Goal: Understand process/instructions: Learn how to perform a task or action

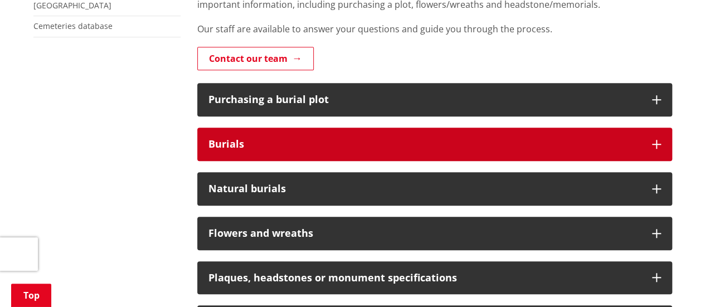
click at [423, 141] on div "Burials" at bounding box center [424, 144] width 432 height 11
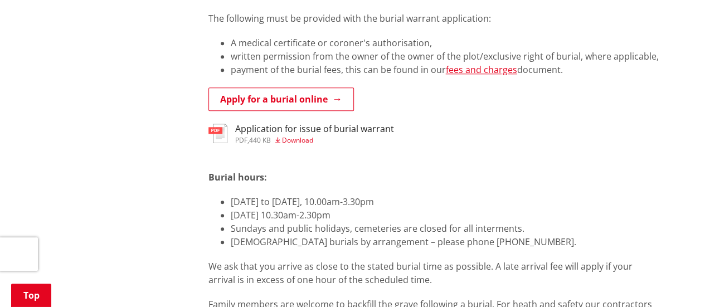
scroll to position [557, 0]
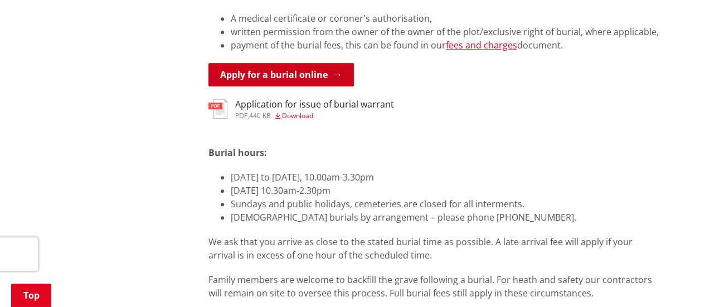
click at [296, 81] on link "Apply for a burial online" at bounding box center [280, 74] width 145 height 23
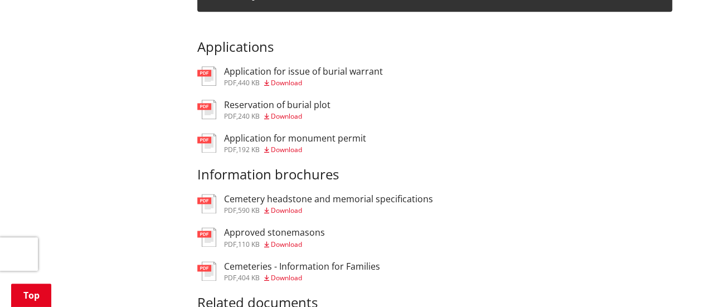
scroll to position [668, 0]
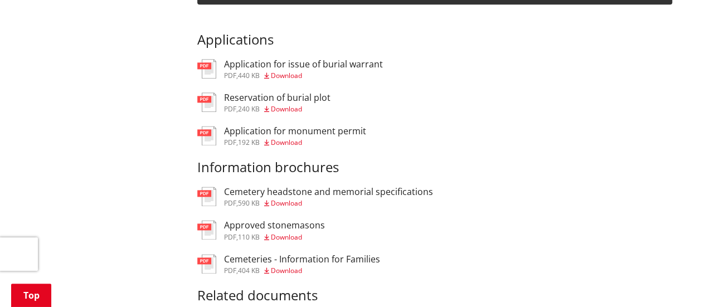
click at [298, 76] on span "Download" at bounding box center [286, 75] width 31 height 9
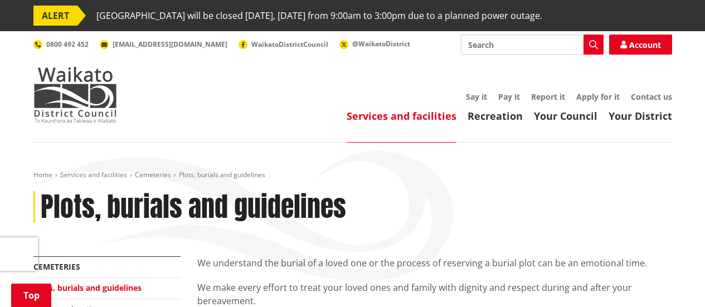
scroll to position [668, 0]
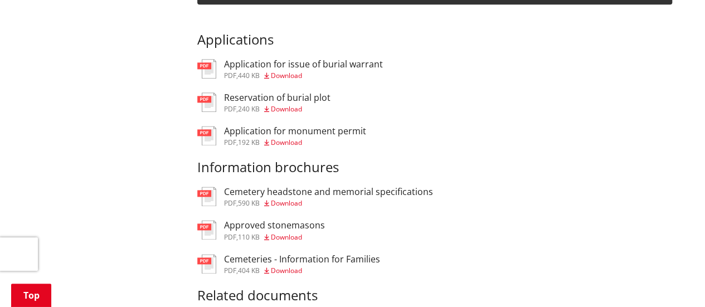
click at [290, 74] on span "Download" at bounding box center [286, 75] width 31 height 9
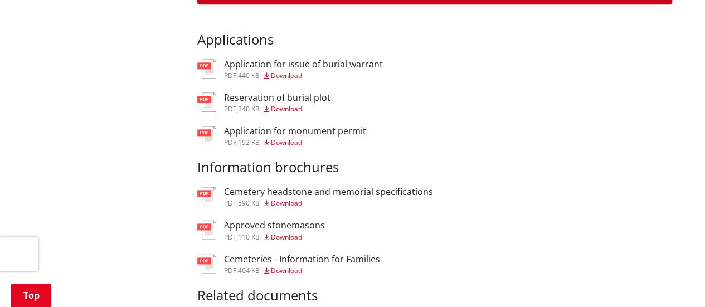
scroll to position [668, 0]
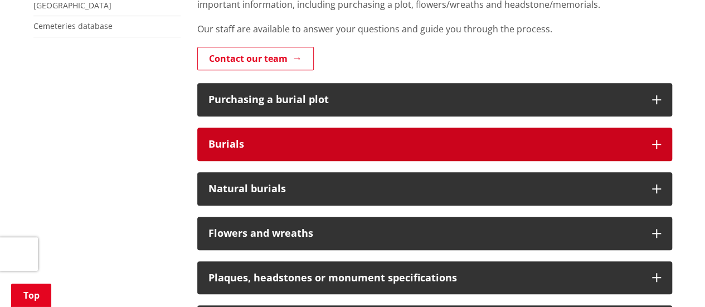
click at [269, 143] on div "Burials" at bounding box center [424, 144] width 432 height 11
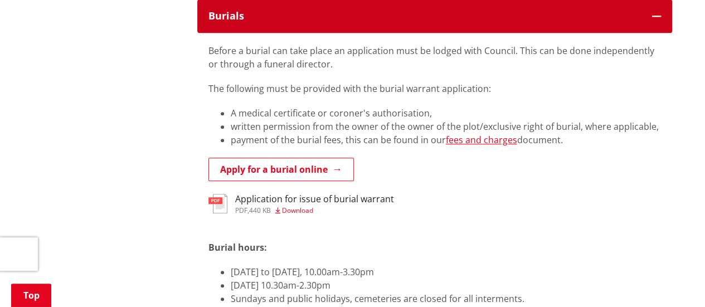
scroll to position [446, 0]
